Goal: Task Accomplishment & Management: Complete application form

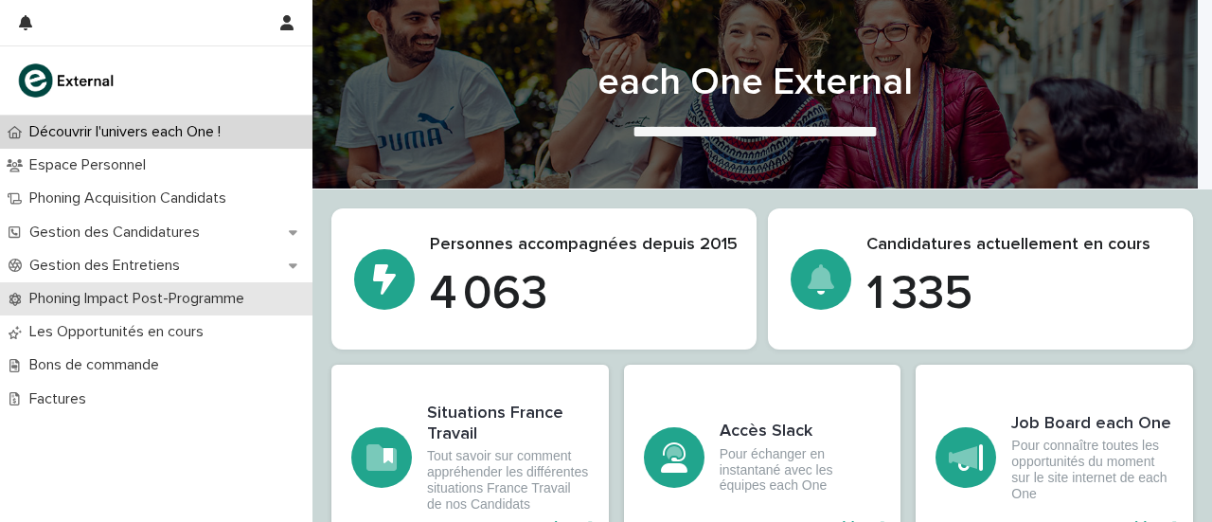
click at [190, 305] on p "Phoning Impact Post-Programme" at bounding box center [141, 299] width 238 height 18
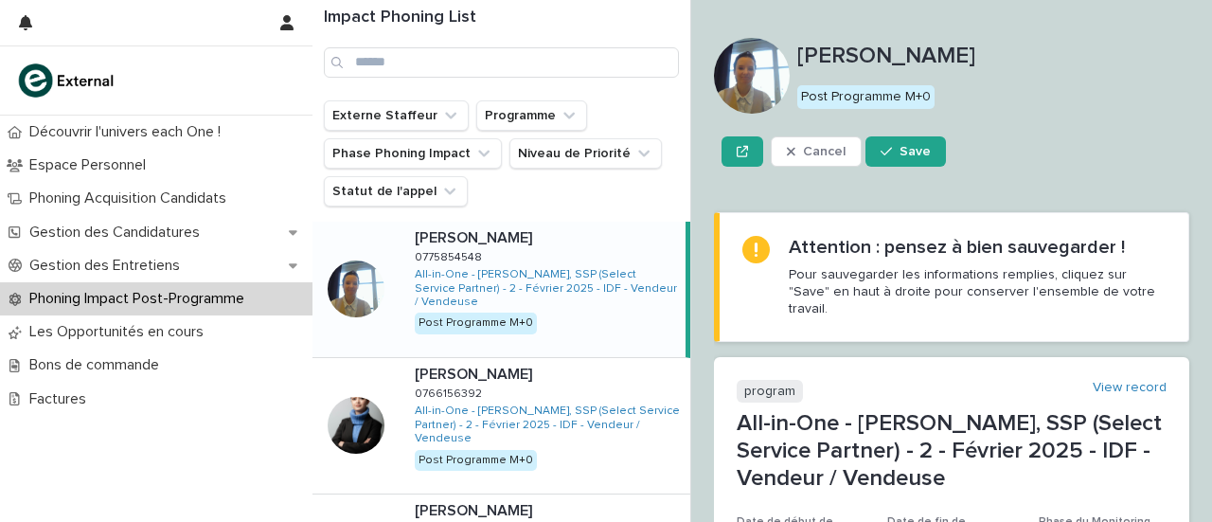
click at [610, 321] on div "Christine BARBÉ Christine BARBÉ 0775854548 0775854548 All-in-One - Pierre Hermé…" at bounding box center [542, 289] width 286 height 135
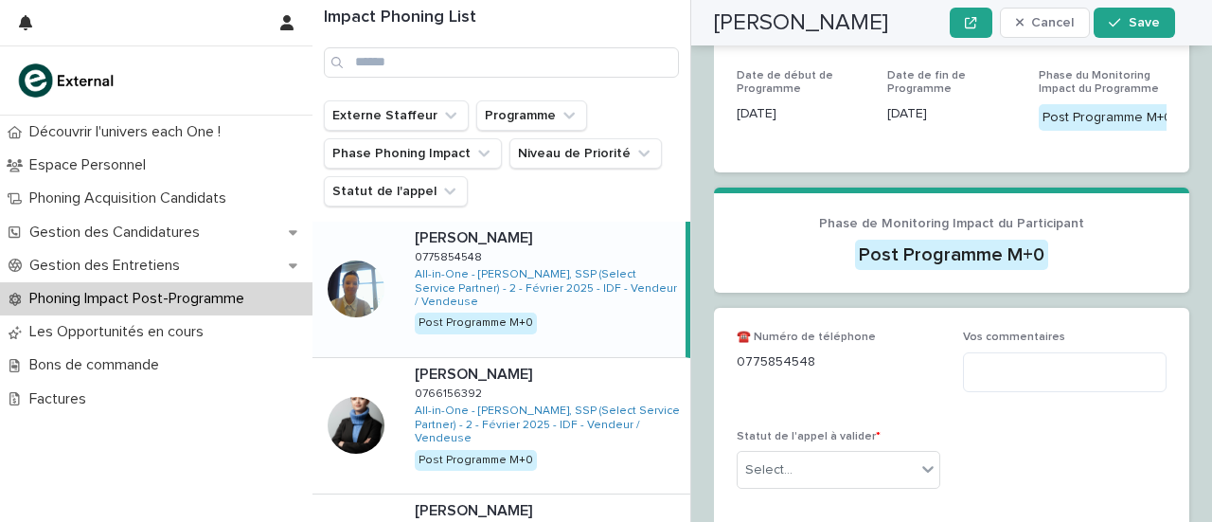
scroll to position [501, 0]
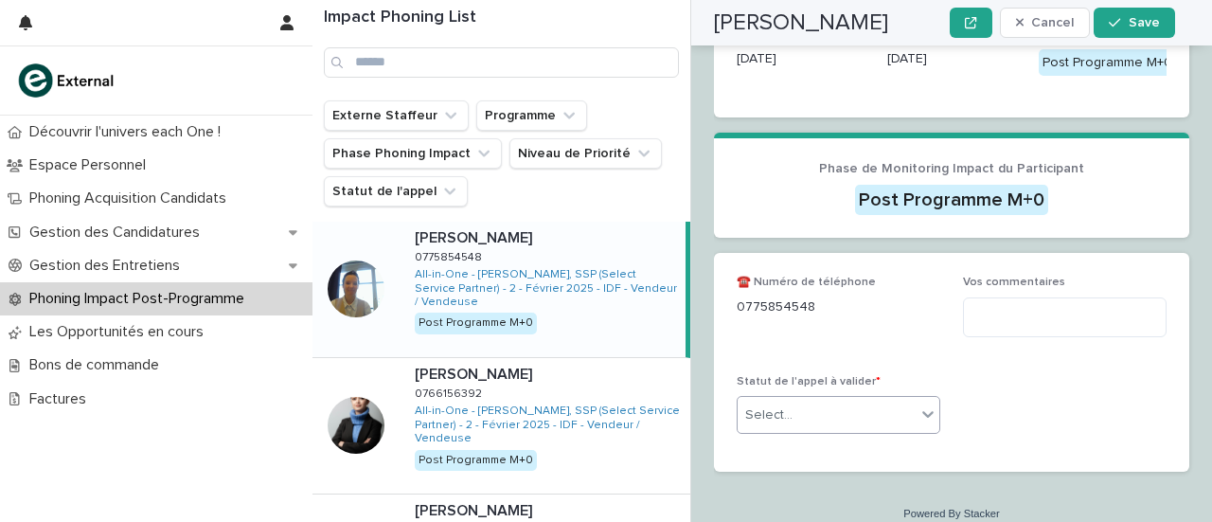
click at [862, 399] on div "Select..." at bounding box center [826, 414] width 178 height 31
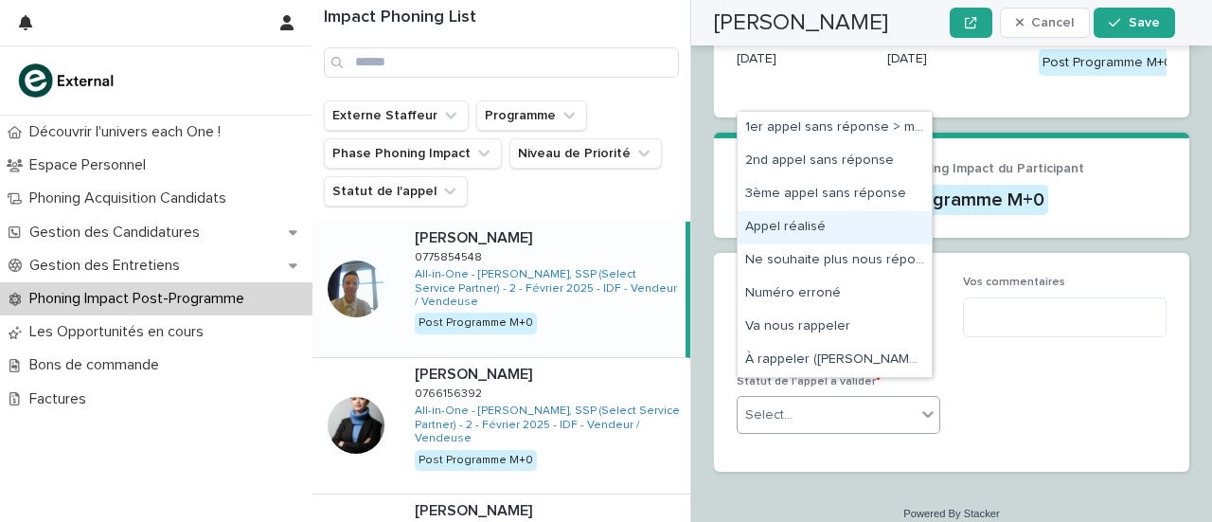
click at [802, 228] on div "Appel réalisé" at bounding box center [834, 227] width 194 height 33
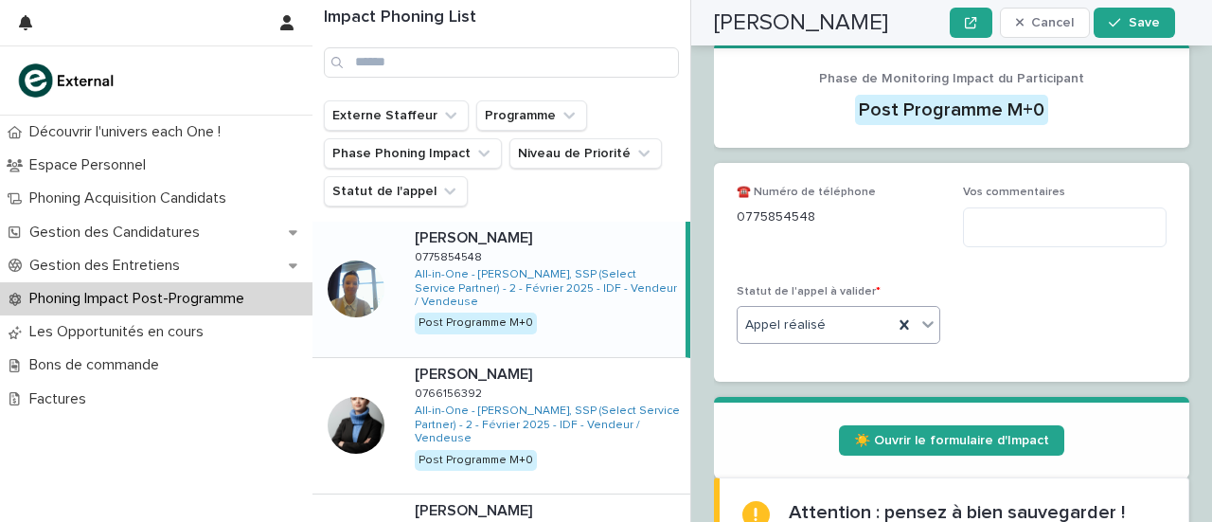
scroll to position [723, 0]
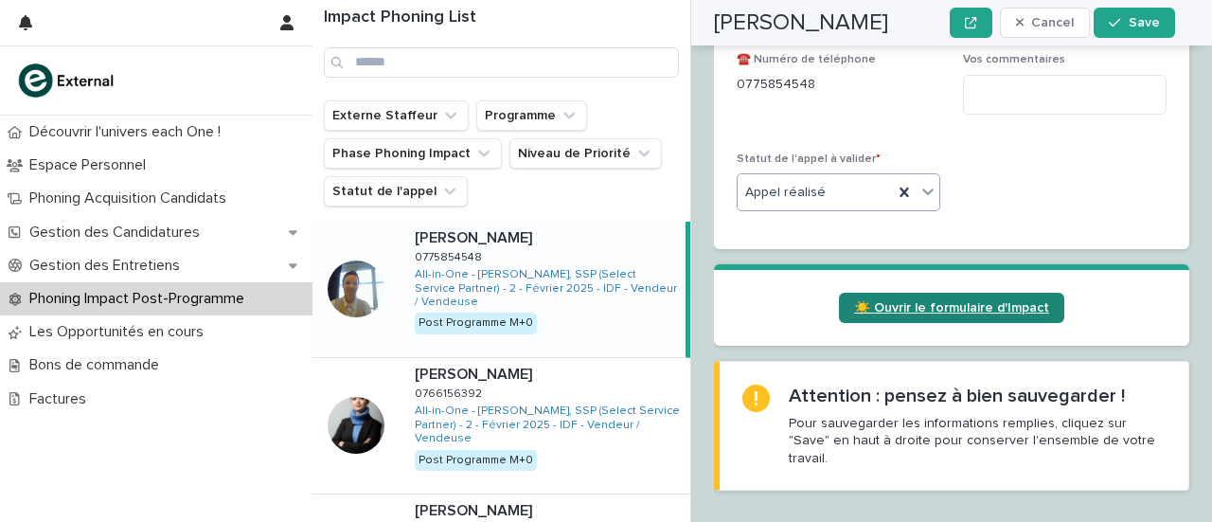
click at [945, 301] on span "☀️ Ouvrir le formulaire d'Impact" at bounding box center [951, 307] width 195 height 13
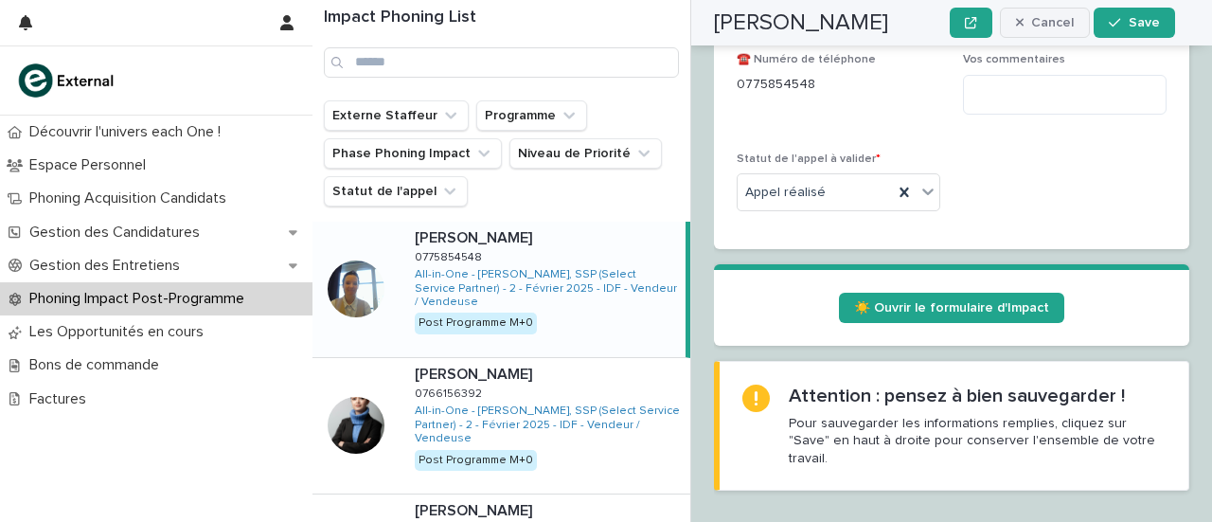
click at [1056, 20] on span "Cancel" at bounding box center [1052, 22] width 43 height 13
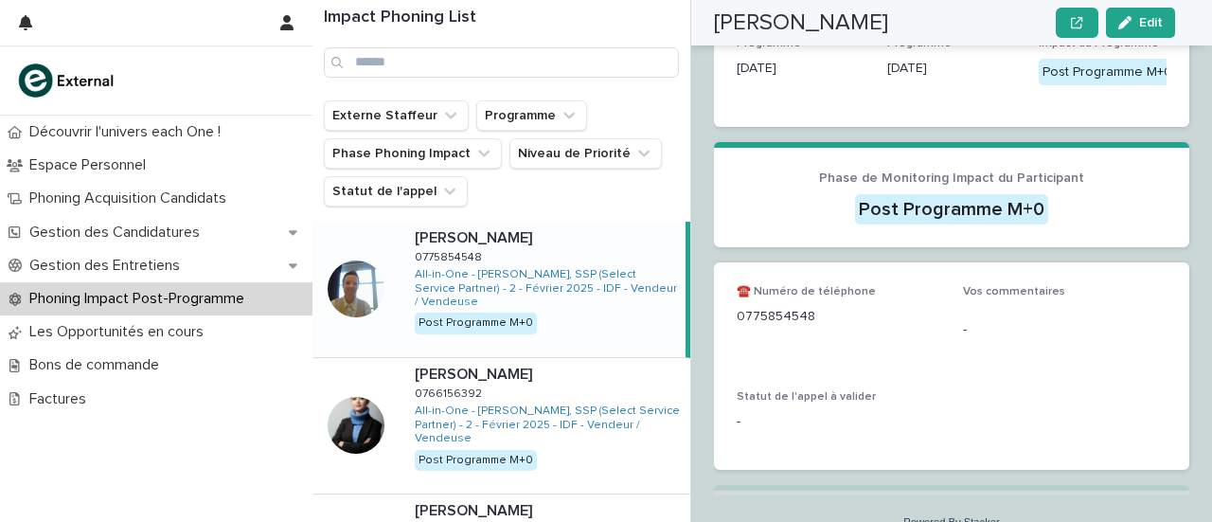
scroll to position [414, 0]
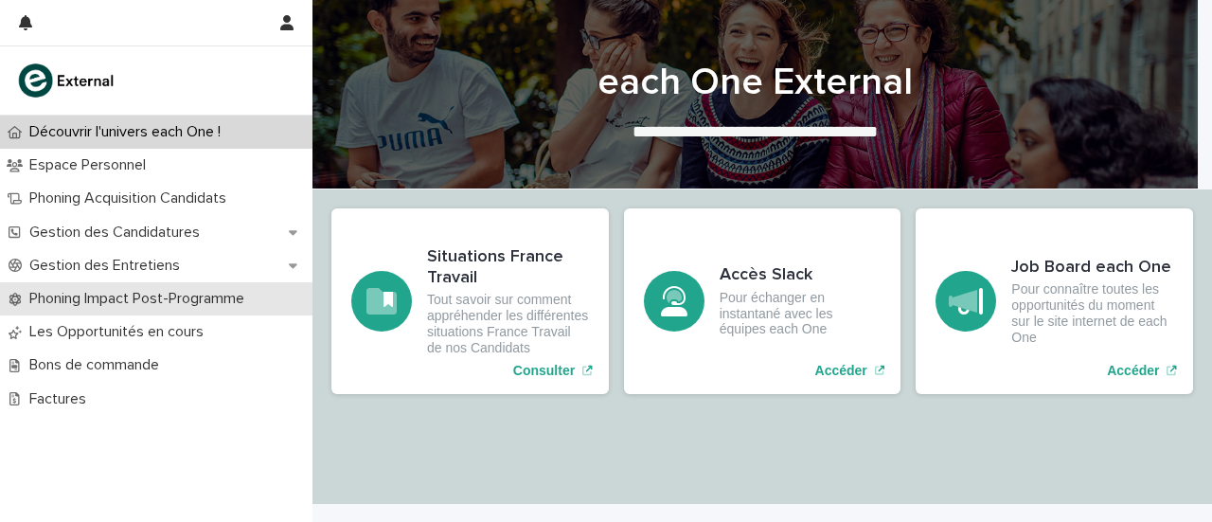
click at [74, 302] on p "Phoning Impact Post-Programme" at bounding box center [141, 299] width 238 height 18
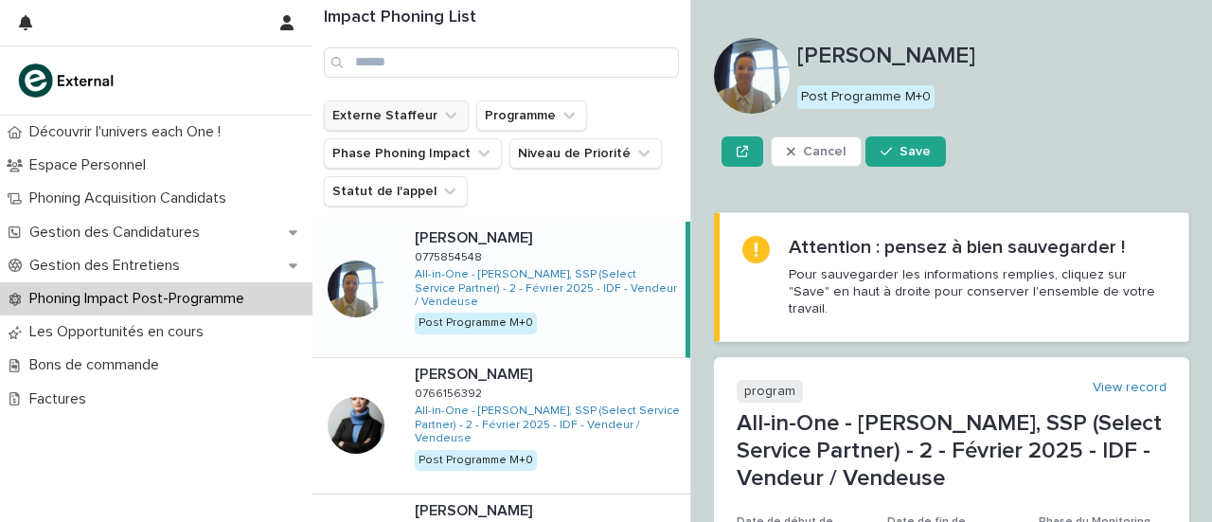
click at [420, 110] on button "Externe Staffeur" at bounding box center [396, 115] width 145 height 30
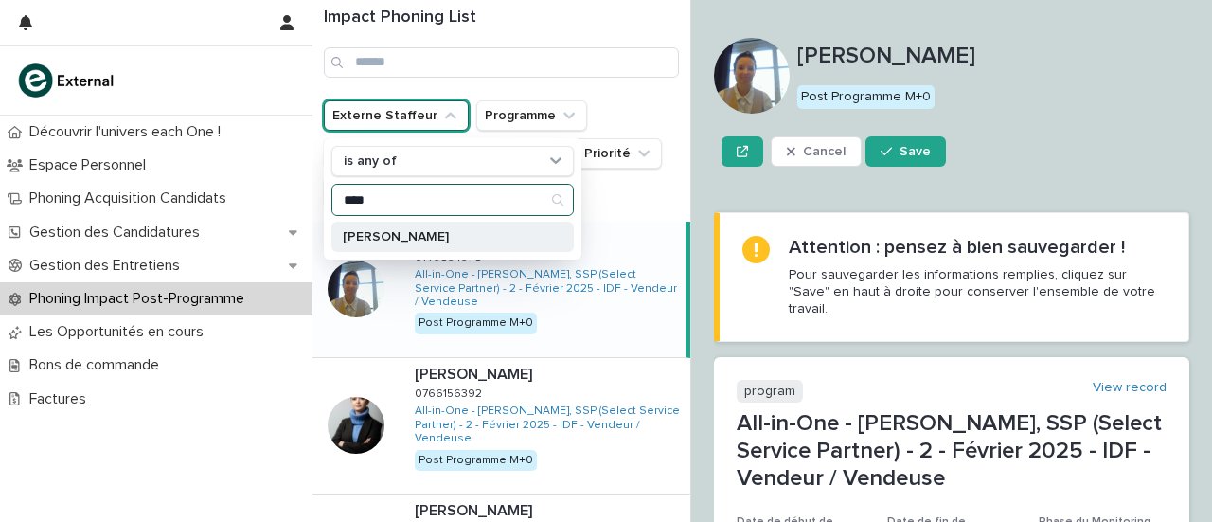
type input "****"
click at [412, 226] on div "[PERSON_NAME]" at bounding box center [452, 237] width 242 height 30
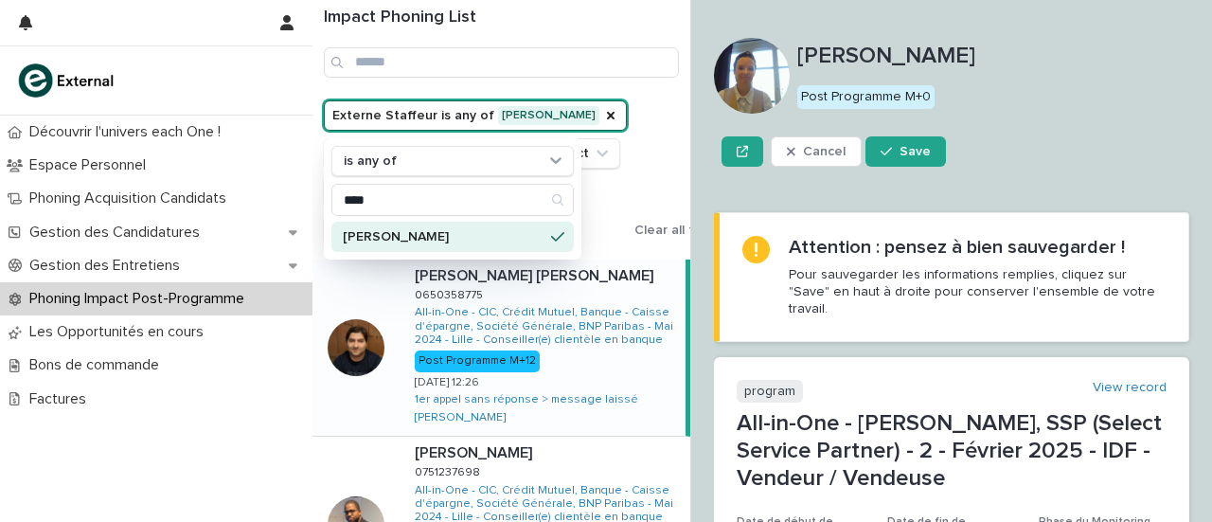
click at [676, 156] on div "Externe Staffeur is any of [PERSON_NAME] is any of **** [PERSON_NAME] Programme…" at bounding box center [524, 172] width 400 height 144
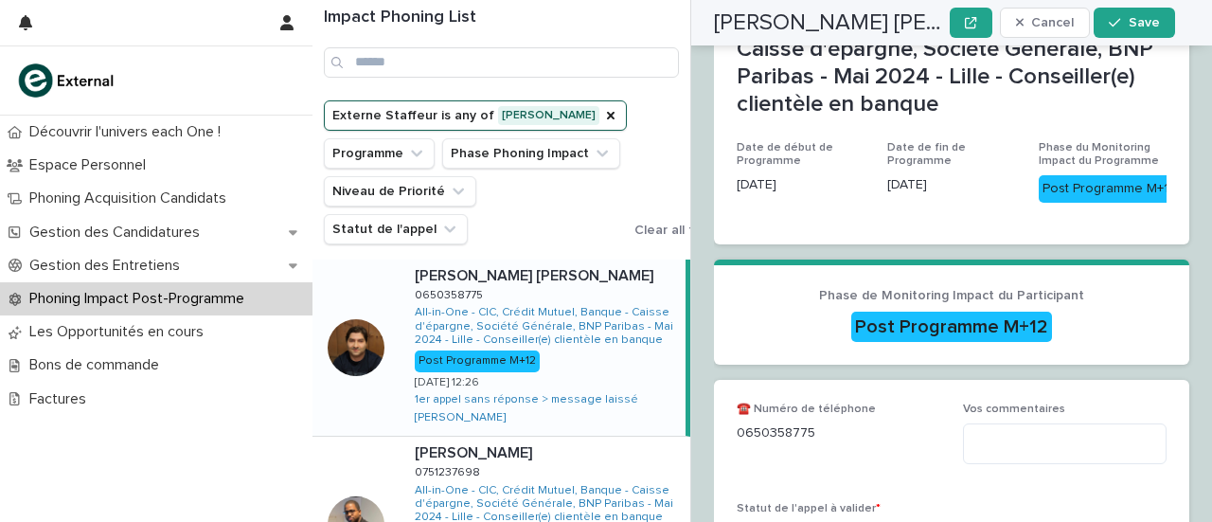
scroll to position [558, 0]
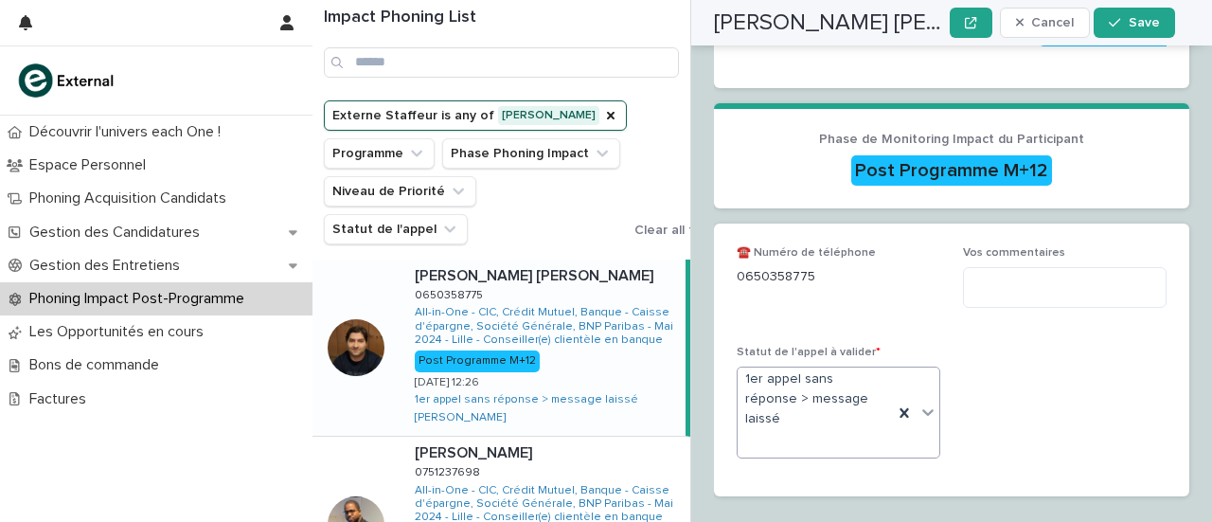
click at [918, 402] on icon at bounding box center [927, 411] width 19 height 19
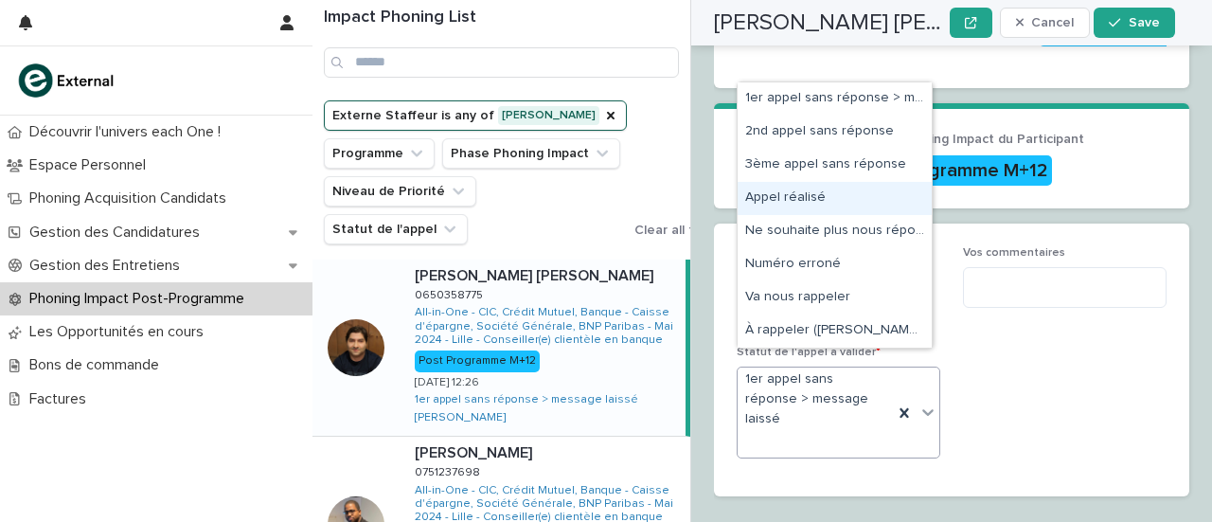
click at [815, 209] on div "Appel réalisé" at bounding box center [834, 198] width 194 height 33
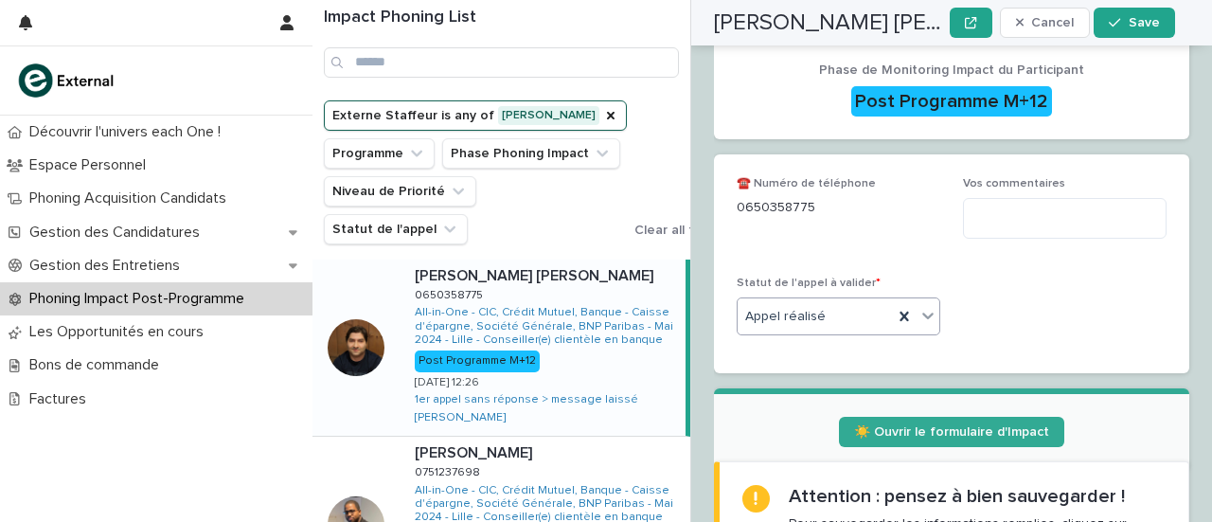
scroll to position [642, 0]
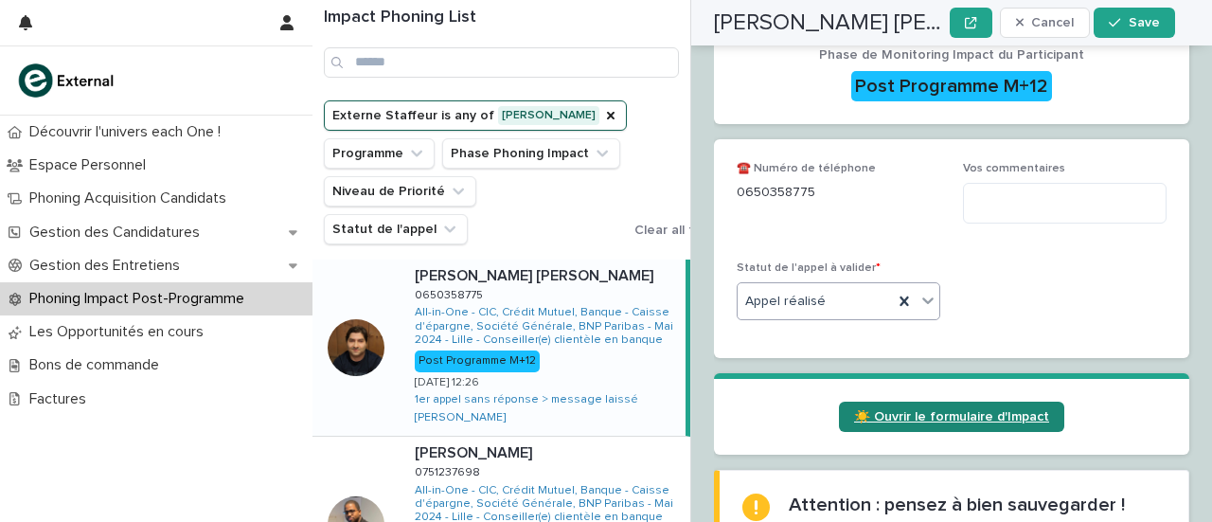
click at [909, 401] on link "☀️ Ouvrir le formulaire d'Impact" at bounding box center [951, 416] width 225 height 30
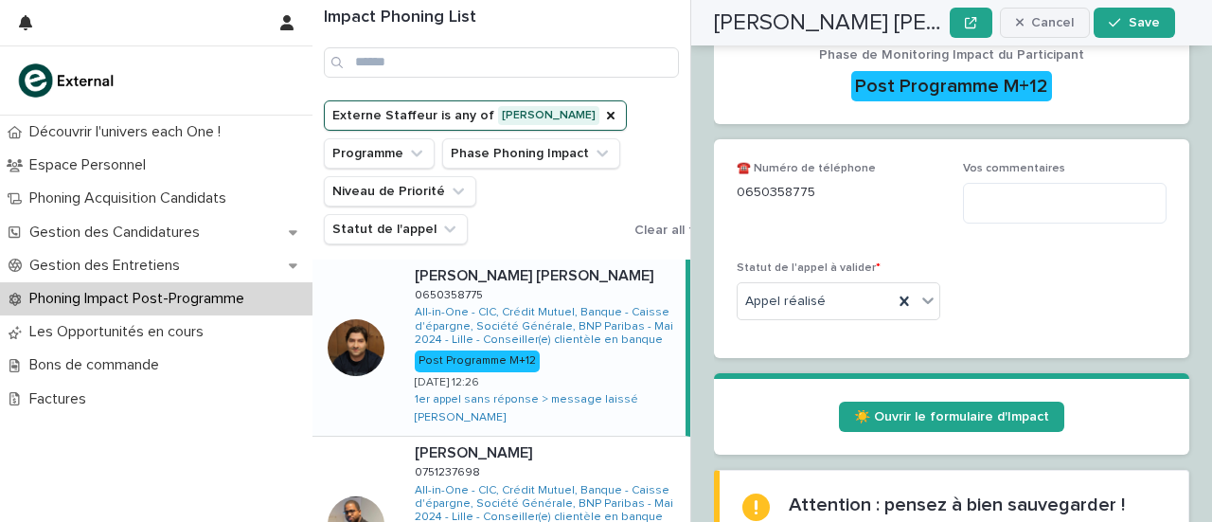
click at [1028, 26] on div "button" at bounding box center [1024, 22] width 16 height 13
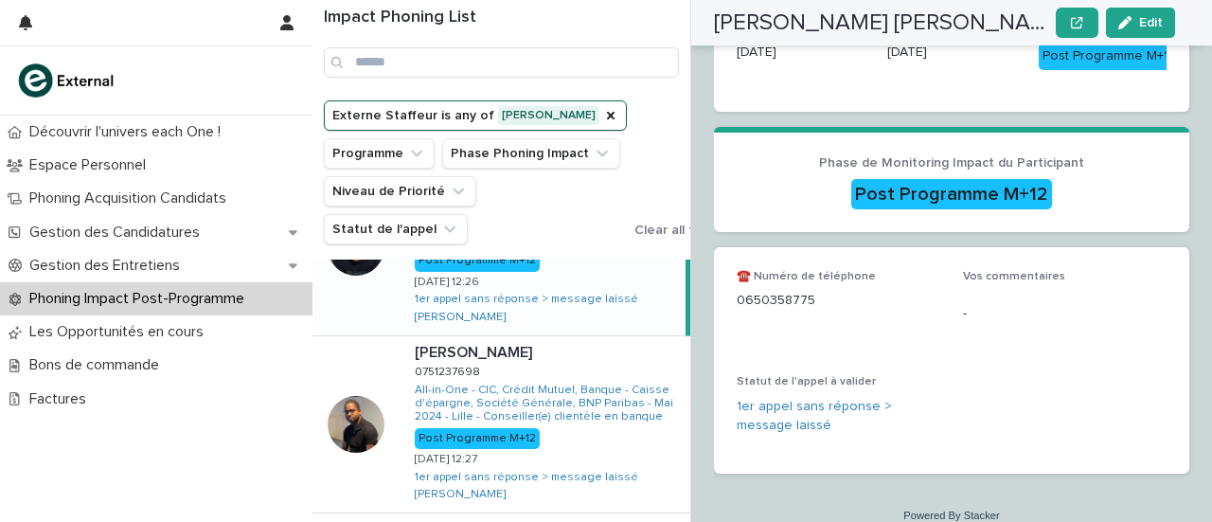
scroll to position [125, 0]
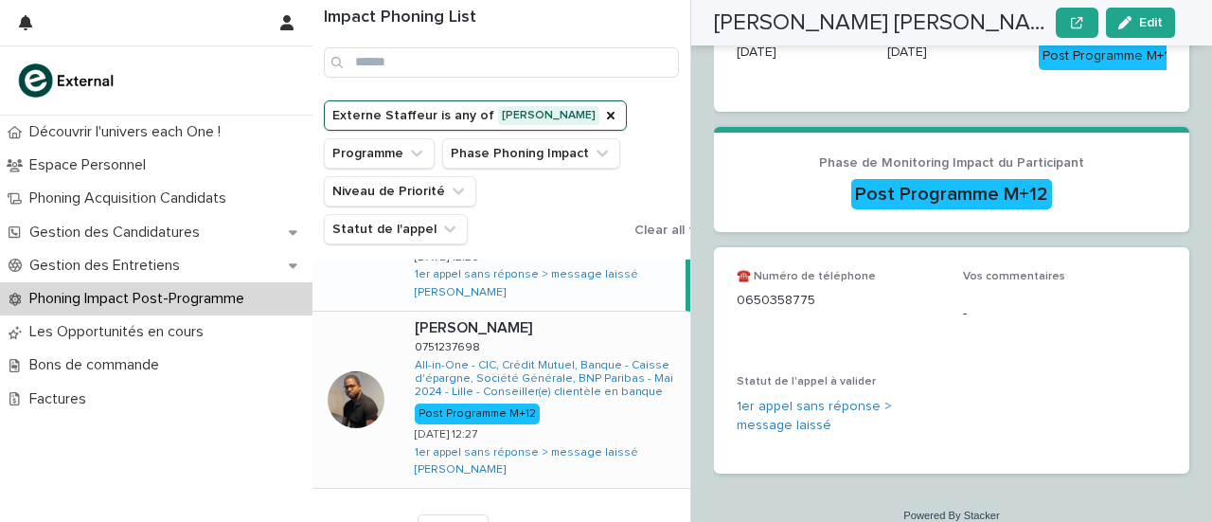
click at [548, 315] on div "[PERSON_NAME] [PERSON_NAME] 0751237698 0751237698 All-in-One - CIC, Crédit Mutu…" at bounding box center [544, 399] width 291 height 176
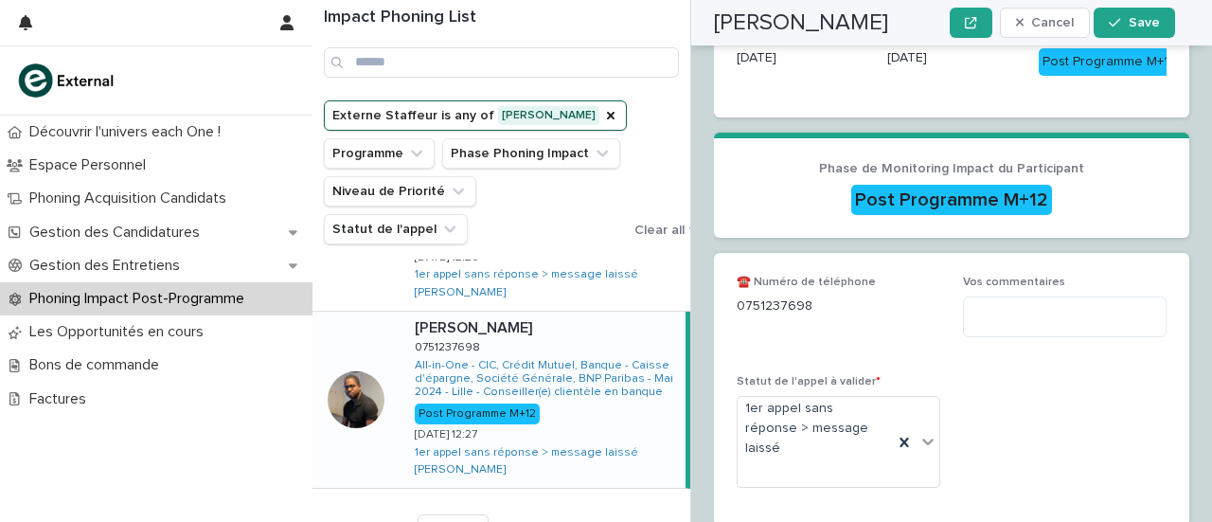
scroll to position [534, 0]
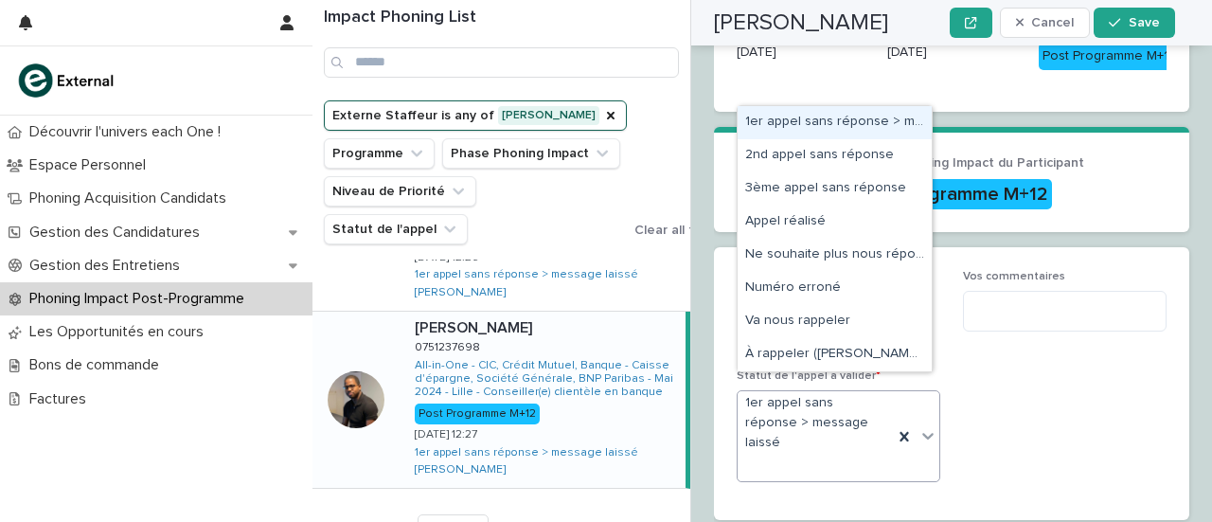
click at [924, 426] on icon at bounding box center [927, 435] width 19 height 19
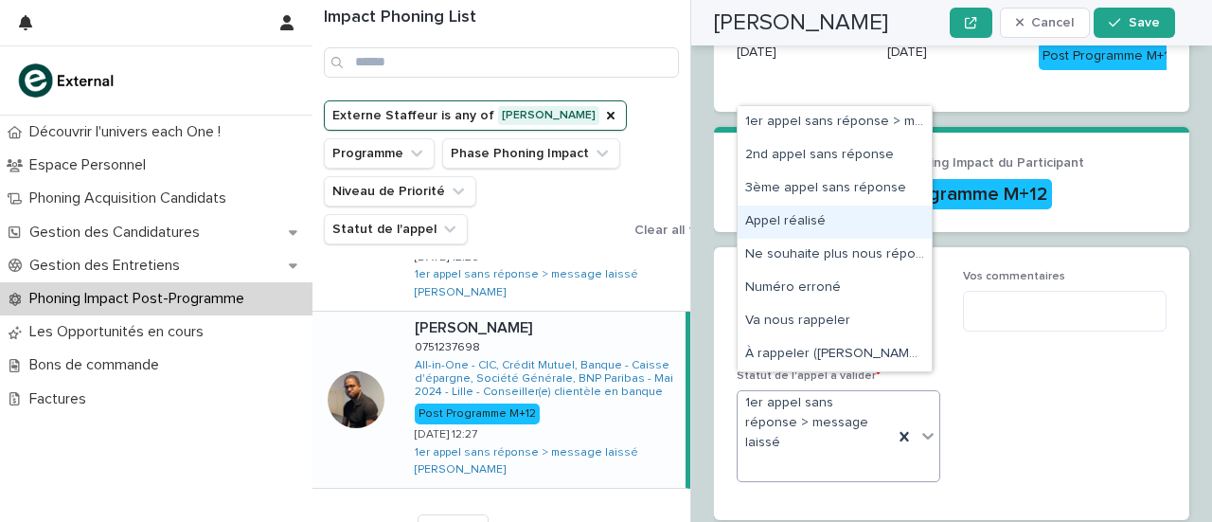
click at [792, 219] on div "Appel réalisé" at bounding box center [834, 221] width 194 height 33
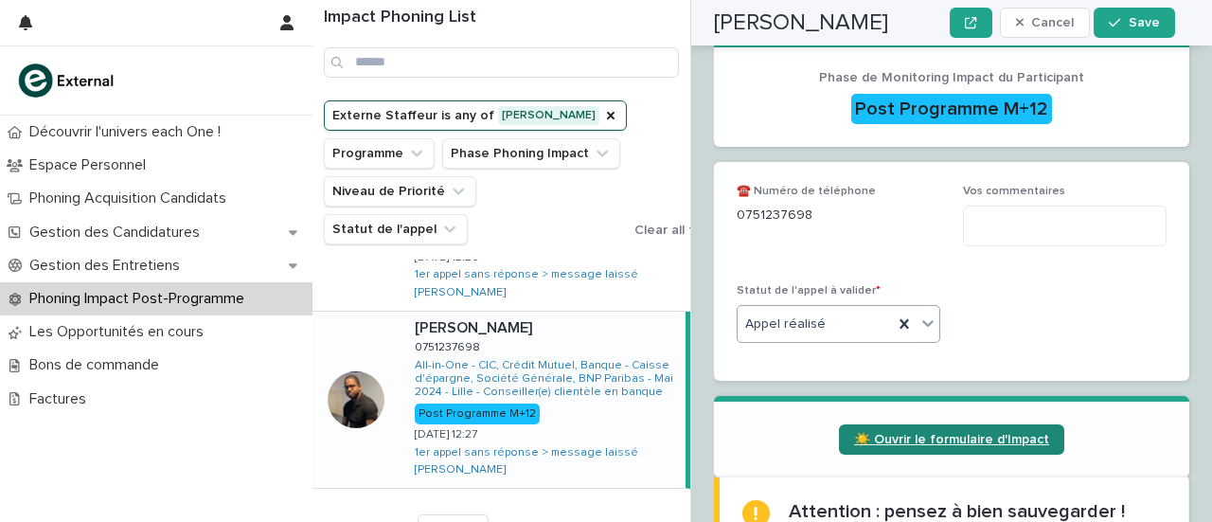
scroll to position [619, 0]
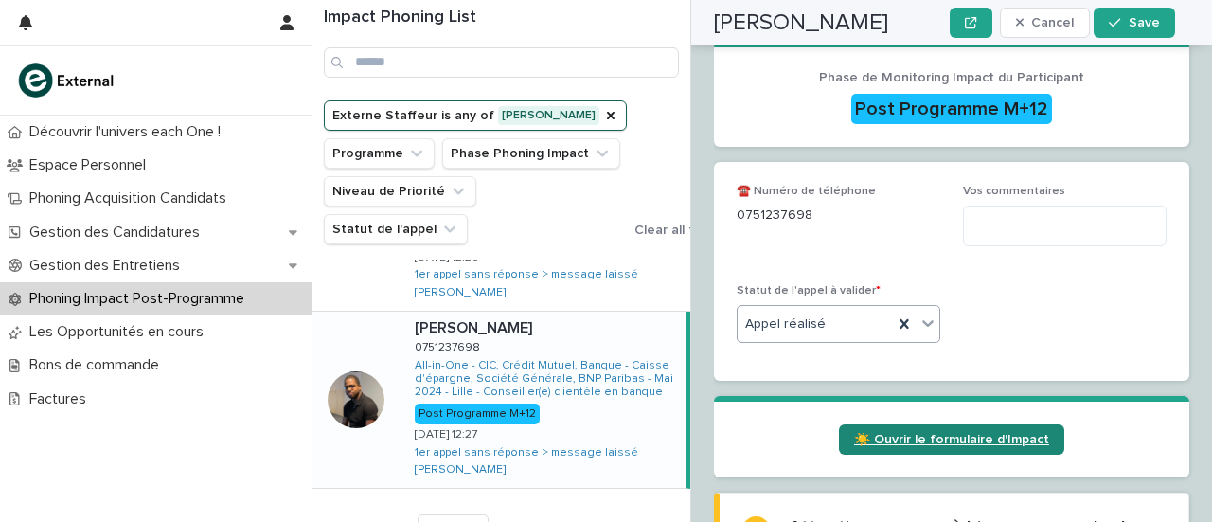
click at [887, 433] on span "☀️ Ouvrir le formulaire d'Impact" at bounding box center [951, 439] width 195 height 13
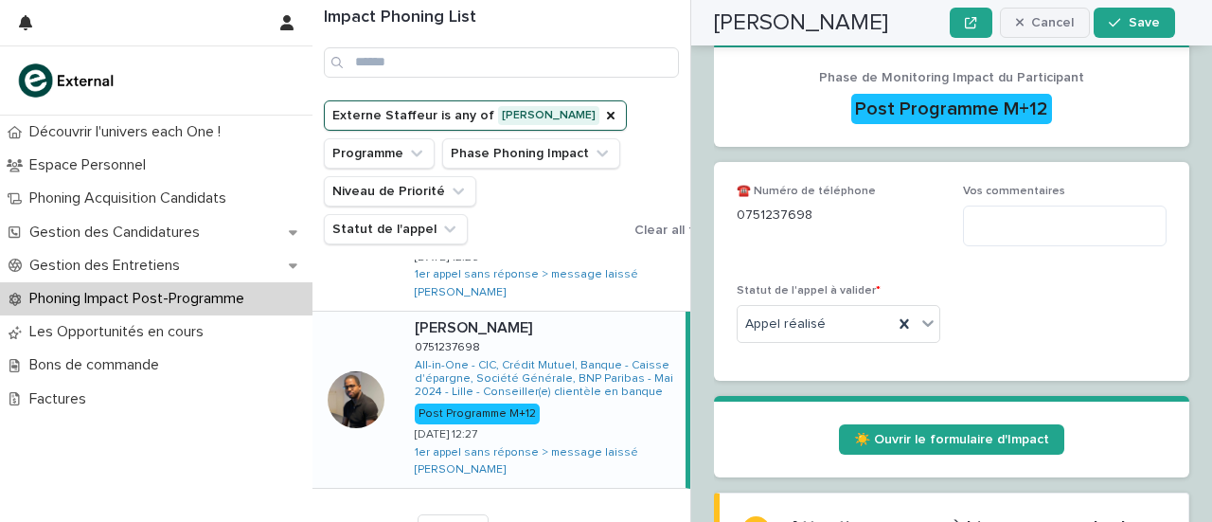
click at [1070, 23] on span "Cancel" at bounding box center [1052, 22] width 43 height 13
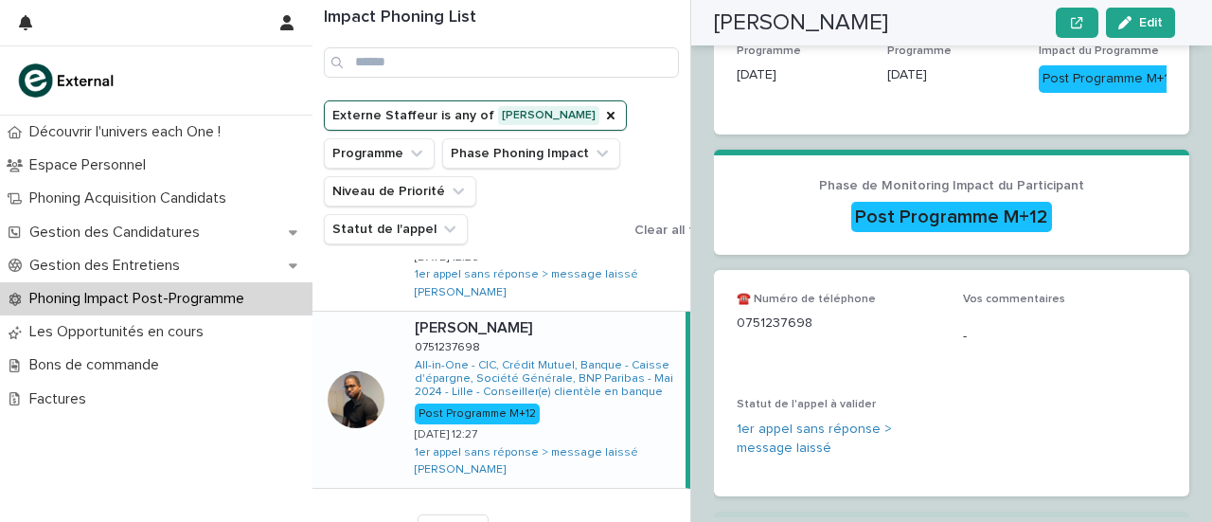
scroll to position [435, 0]
